Goal: Navigation & Orientation: Understand site structure

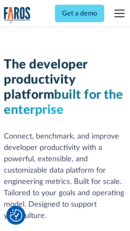
scroll to position [127, 0]
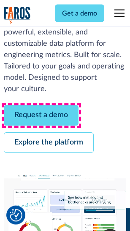
click at [41, 116] on link "Request a demo" at bounding box center [41, 116] width 74 height 21
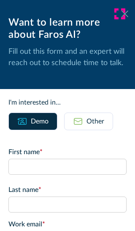
click at [121, 14] on icon at bounding box center [124, 14] width 7 height 6
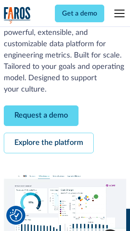
scroll to position [154, 0]
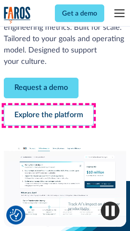
click at [48, 116] on link "Explore the platform" at bounding box center [49, 116] width 90 height 21
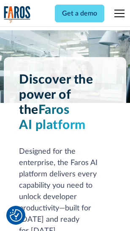
scroll to position [6413, 0]
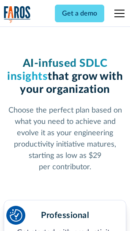
scroll to position [1337, 0]
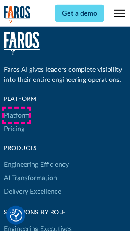
click at [16, 116] on link "Platform" at bounding box center [17, 115] width 26 height 13
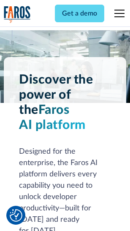
scroll to position [6683, 0]
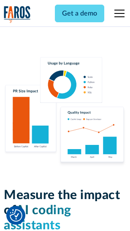
scroll to position [5256, 0]
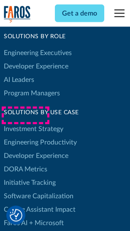
click at [25, 163] on link "DORA Metrics" at bounding box center [25, 169] width 43 height 13
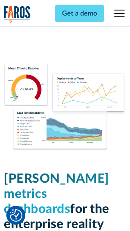
scroll to position [3729, 0]
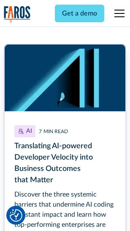
scroll to position [3812, 0]
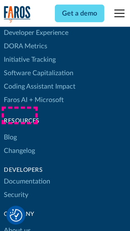
click at [19, 144] on link "Changelog" at bounding box center [19, 150] width 31 height 13
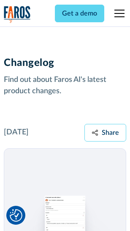
scroll to position [10321, 0]
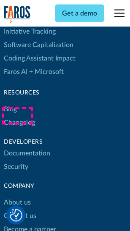
click at [17, 196] on link "About us" at bounding box center [17, 202] width 27 height 13
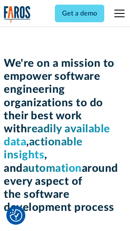
scroll to position [2913, 0]
